Goal: Task Accomplishment & Management: Manage account settings

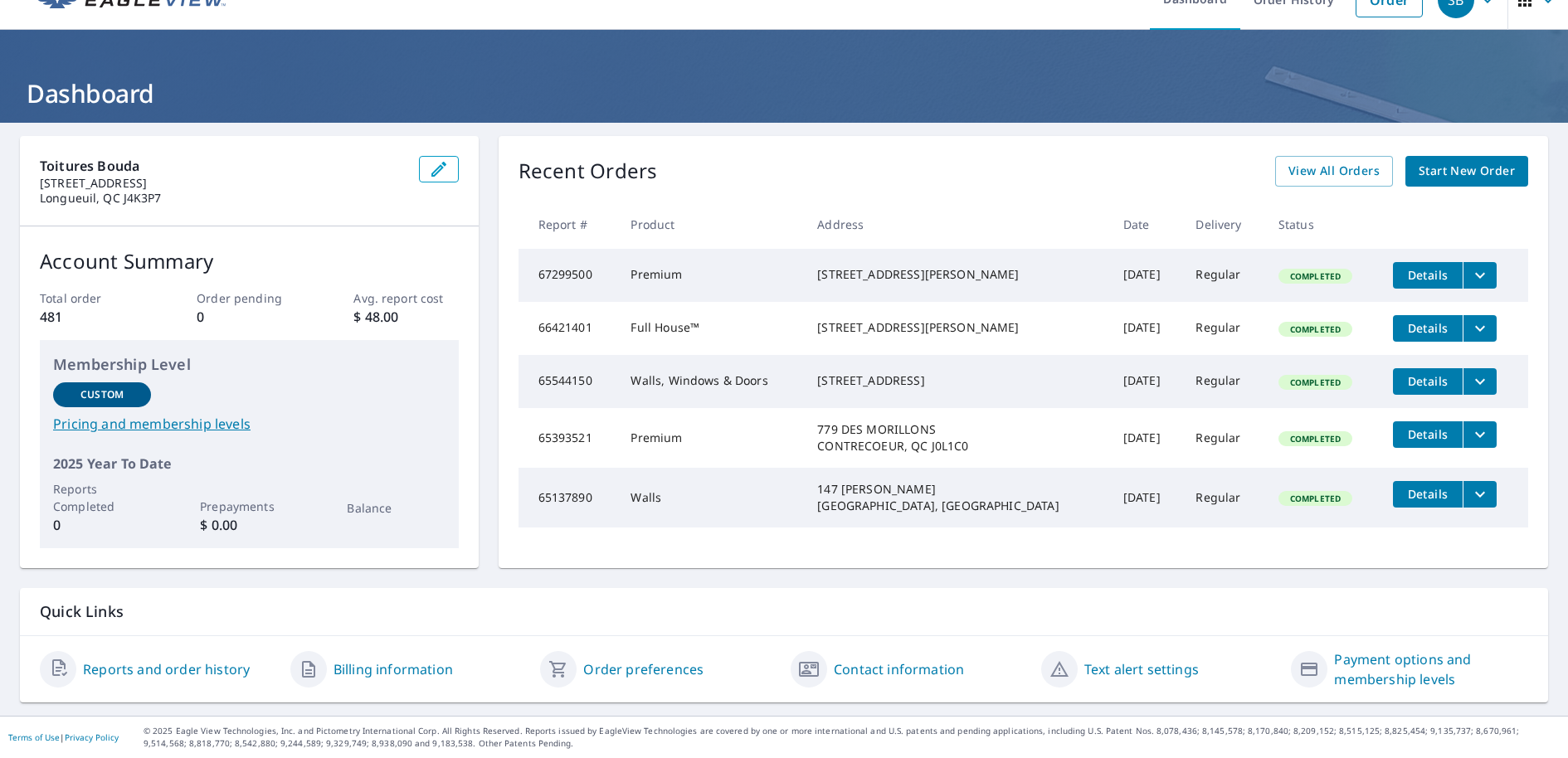
scroll to position [31, 0]
click at [478, 425] on div "Toitures Bouda [STREET_ADDRESS] Account Summary Total order 481 Order pending 0…" at bounding box center [784, 352] width 1528 height 432
click at [1469, 269] on icon "filesDropdownBtn-67299500" at bounding box center [1479, 275] width 20 height 20
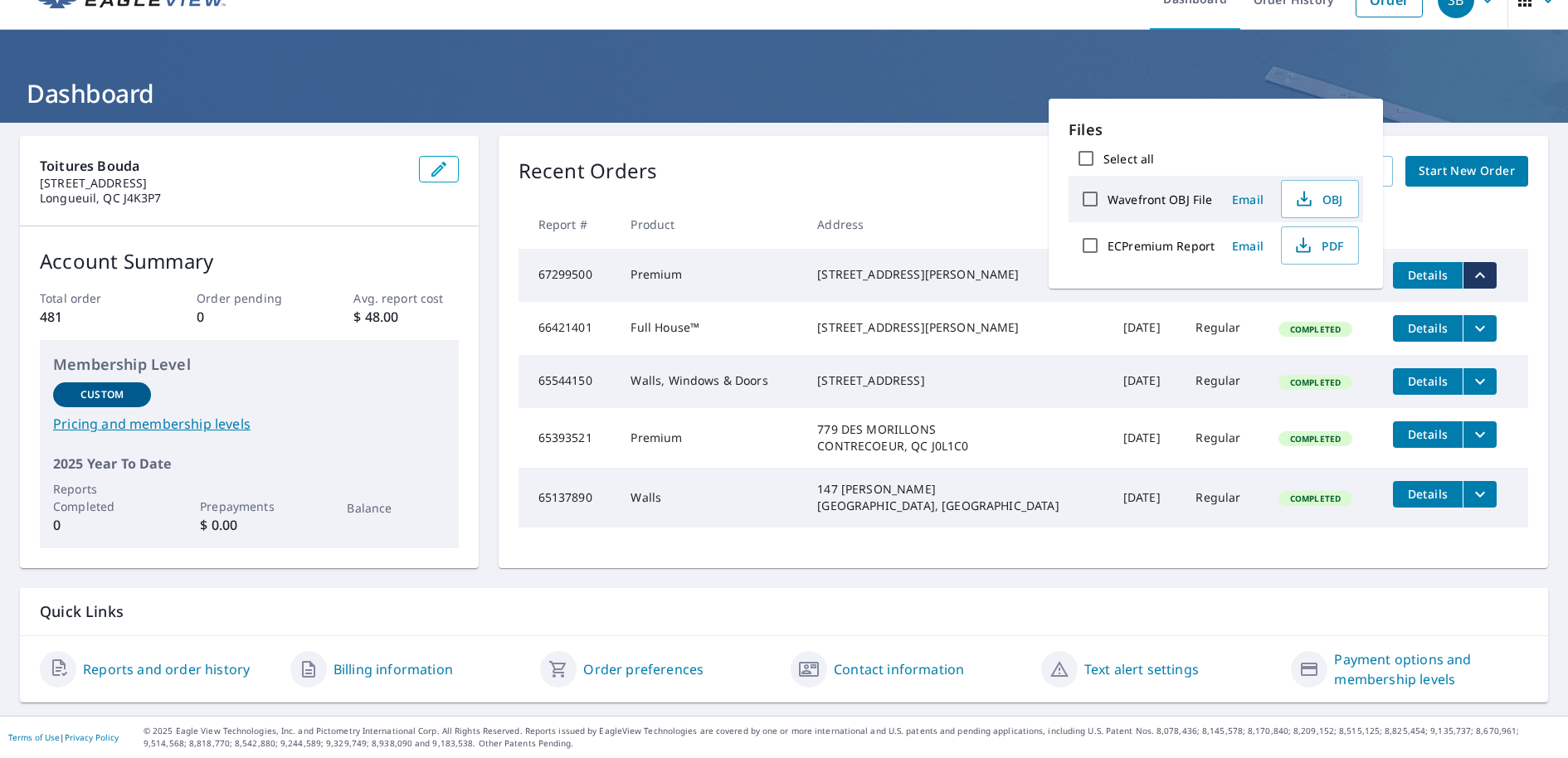
click at [1469, 269] on icon "filesDropdownBtn-67299500" at bounding box center [1479, 275] width 20 height 20
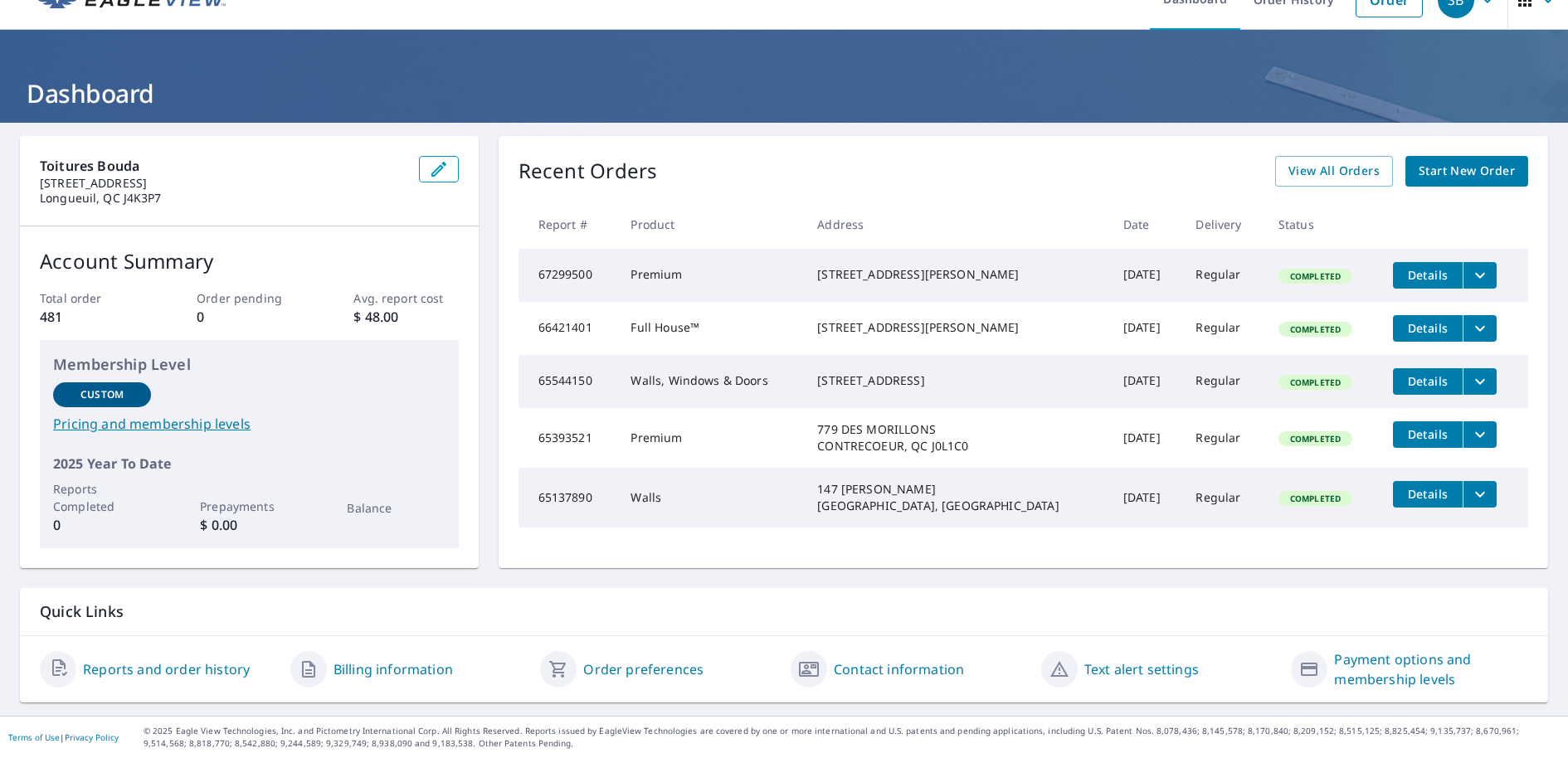
click at [1422, 273] on span "Details" at bounding box center [1427, 275] width 49 height 16
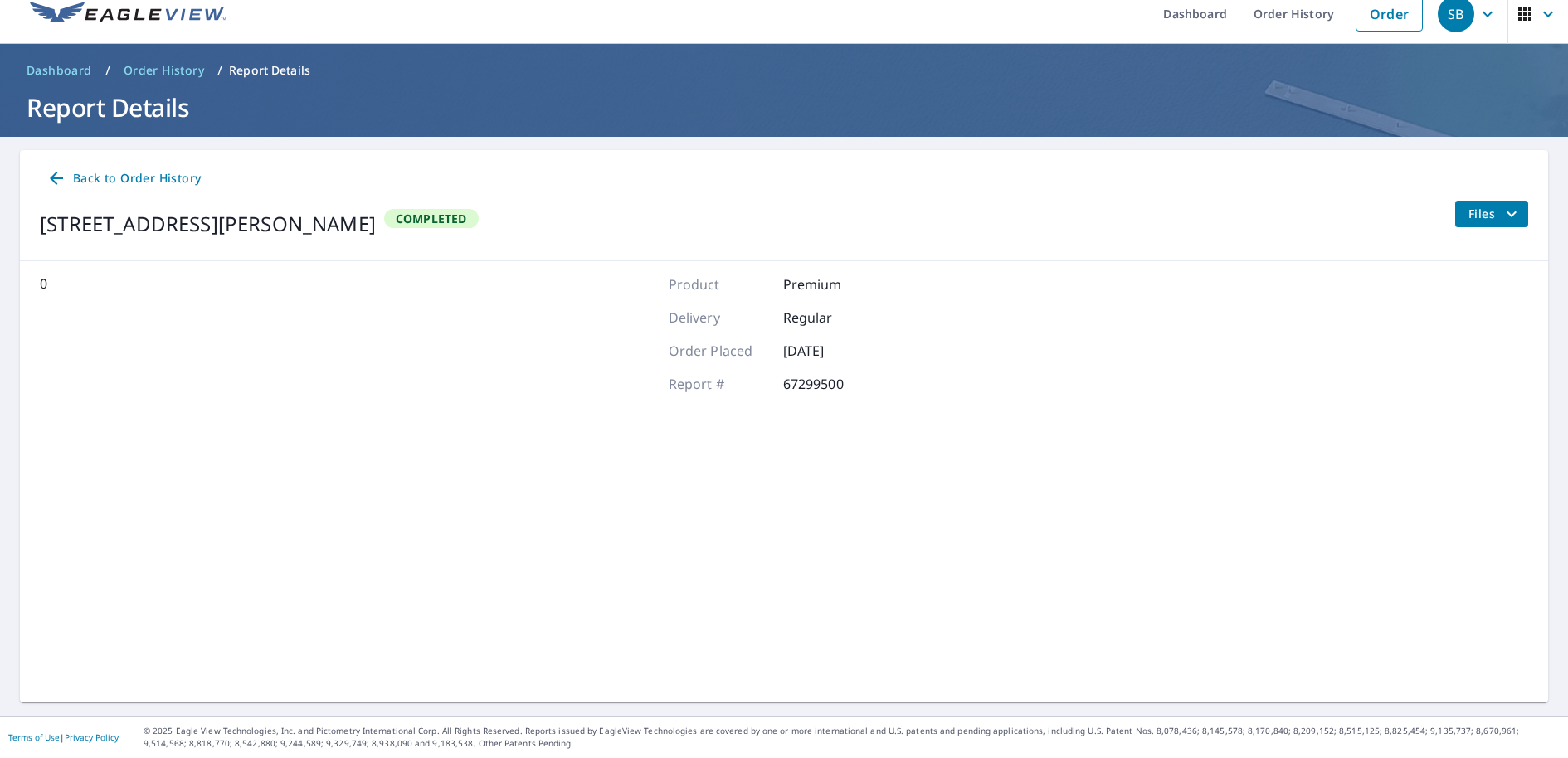
scroll to position [17, 0]
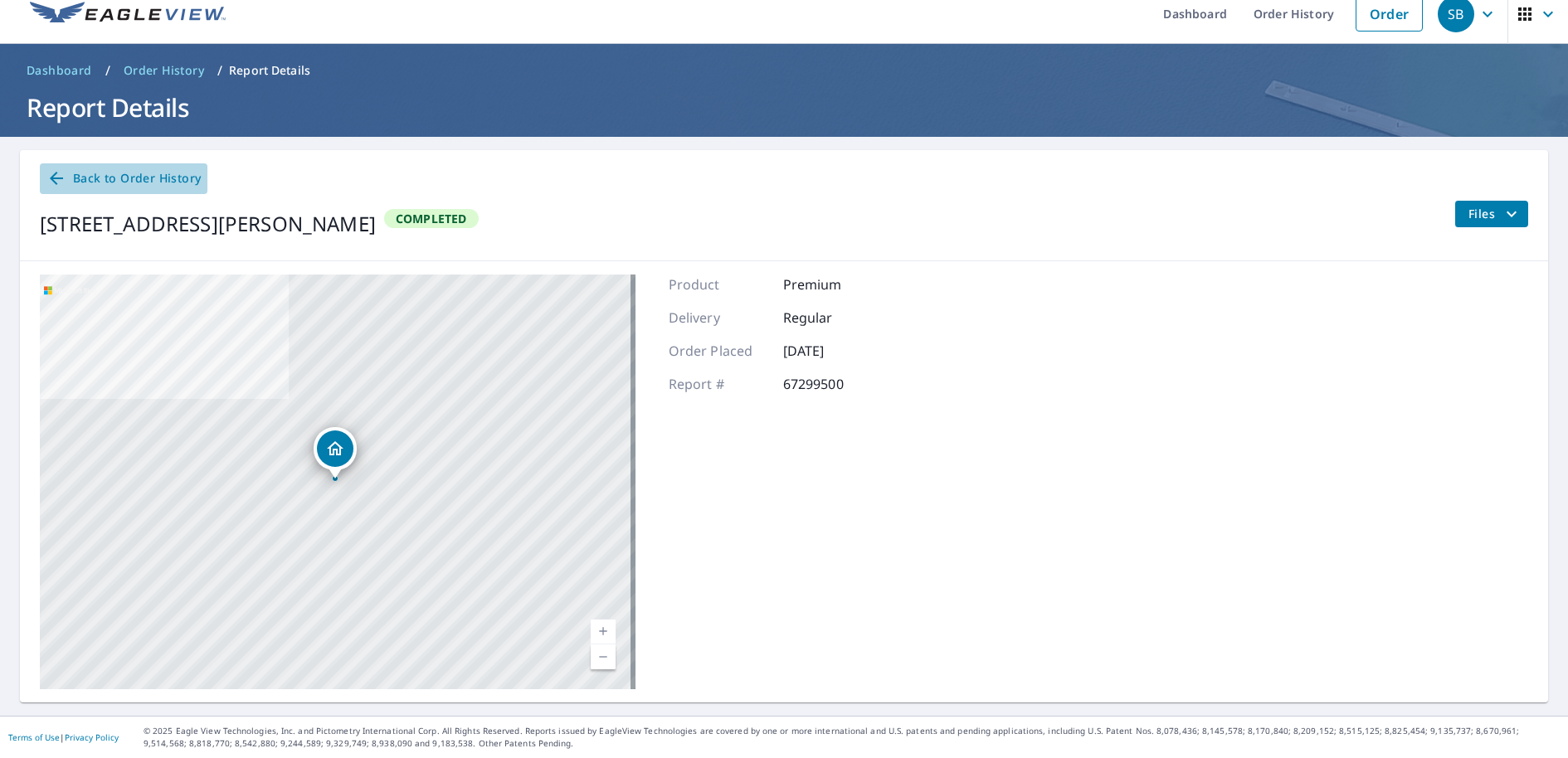
click at [181, 178] on span "Back to Order History" at bounding box center [123, 179] width 154 height 21
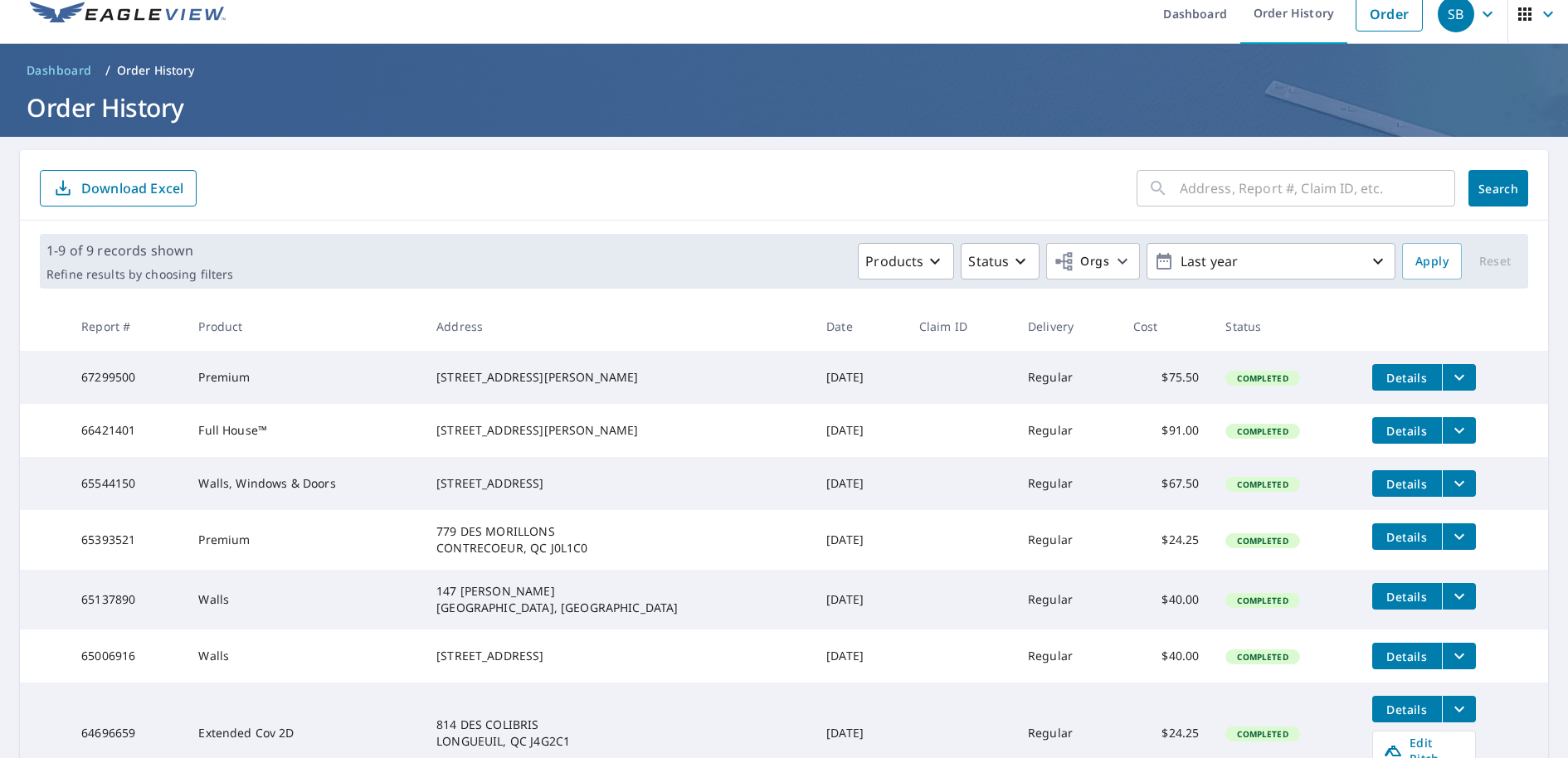
click at [1186, 383] on td "$75.50" at bounding box center [1166, 378] width 93 height 53
click at [561, 386] on div "[STREET_ADDRESS][PERSON_NAME]" at bounding box center [618, 377] width 363 height 17
click at [1537, 19] on icon "button" at bounding box center [1547, 14] width 20 height 20
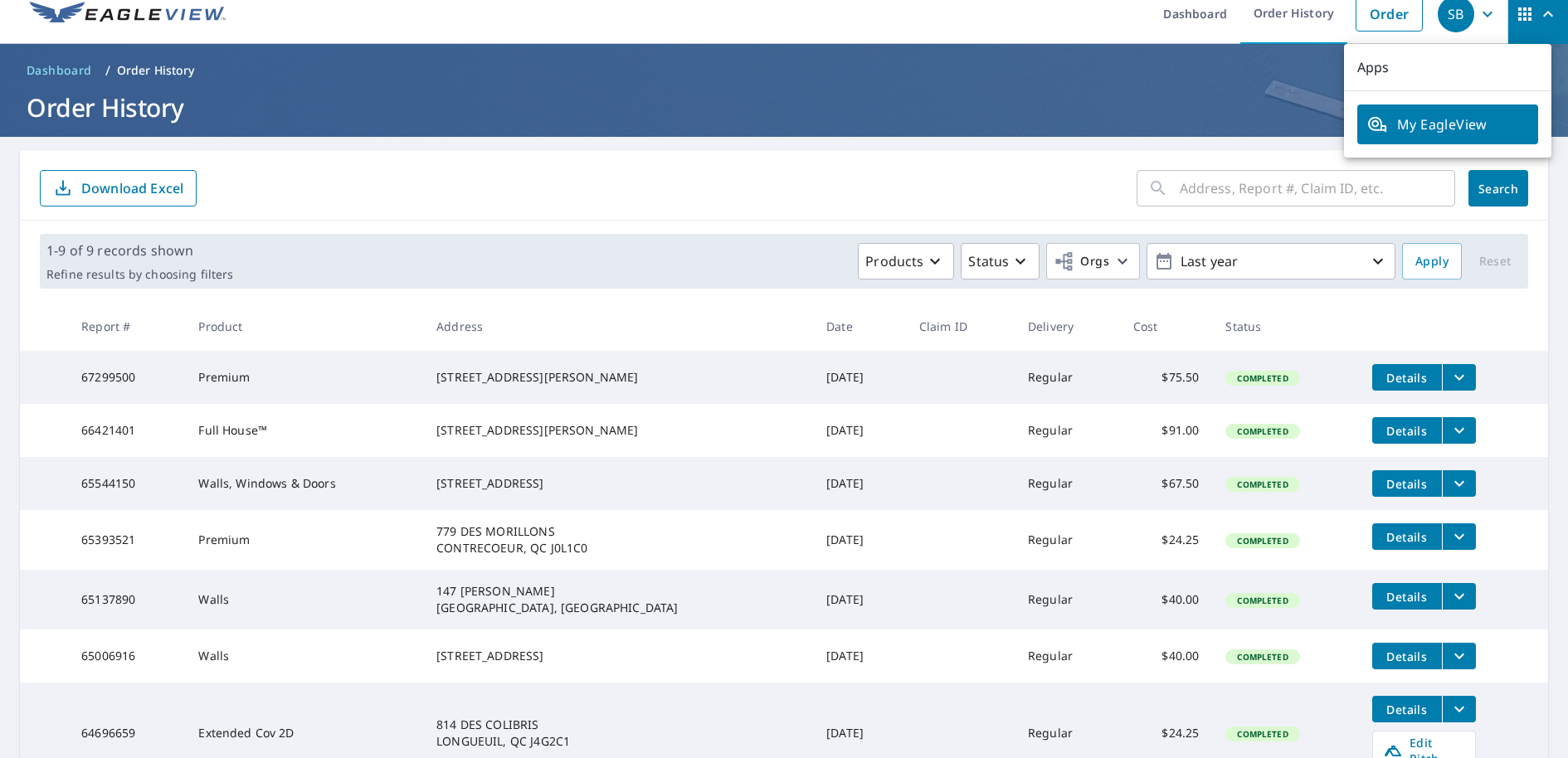
click at [1477, 12] on icon "button" at bounding box center [1487, 14] width 20 height 20
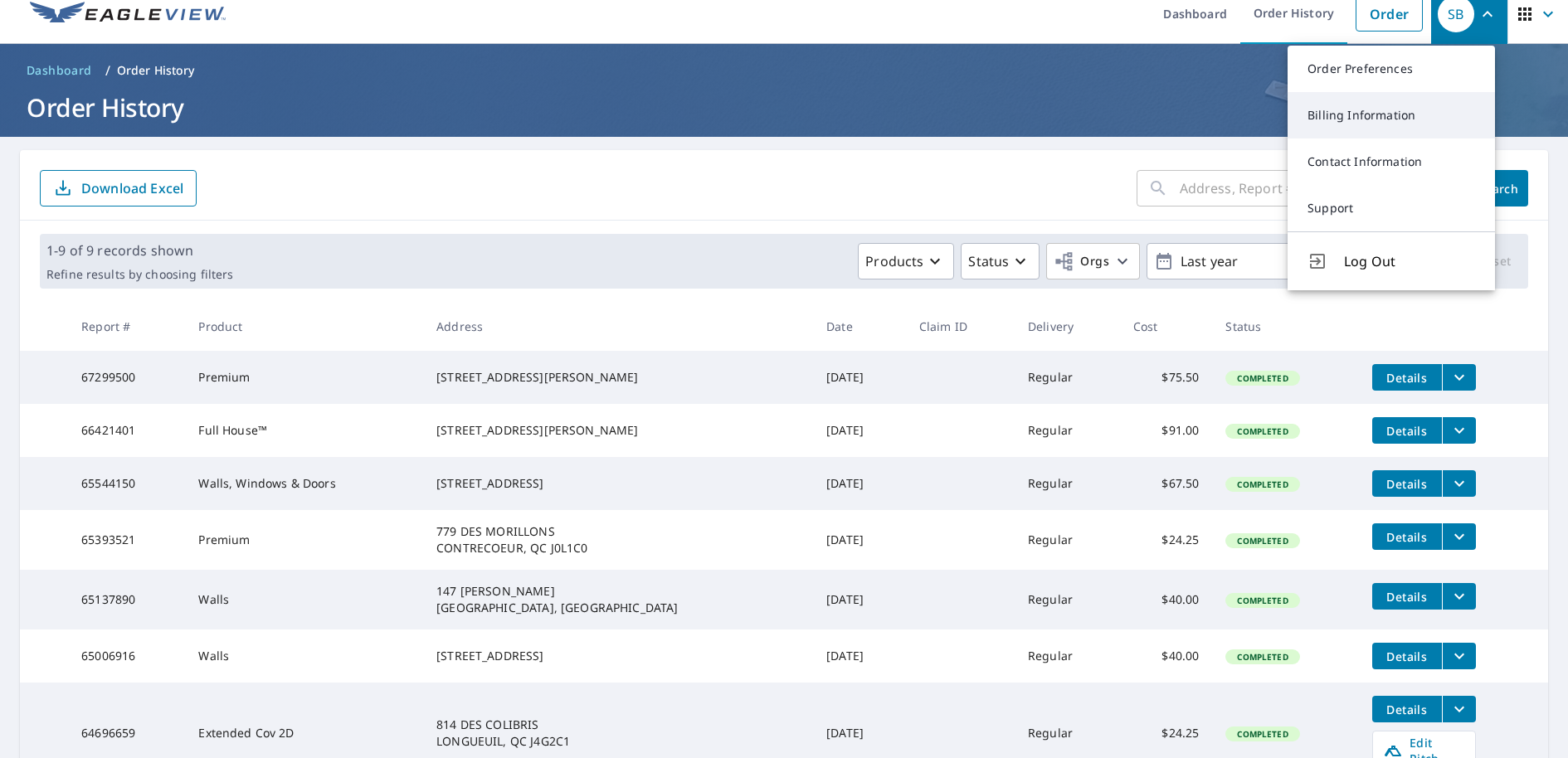
click at [1423, 119] on link "Billing Information" at bounding box center [1390, 114] width 207 height 46
